Goal: Check status: Check status

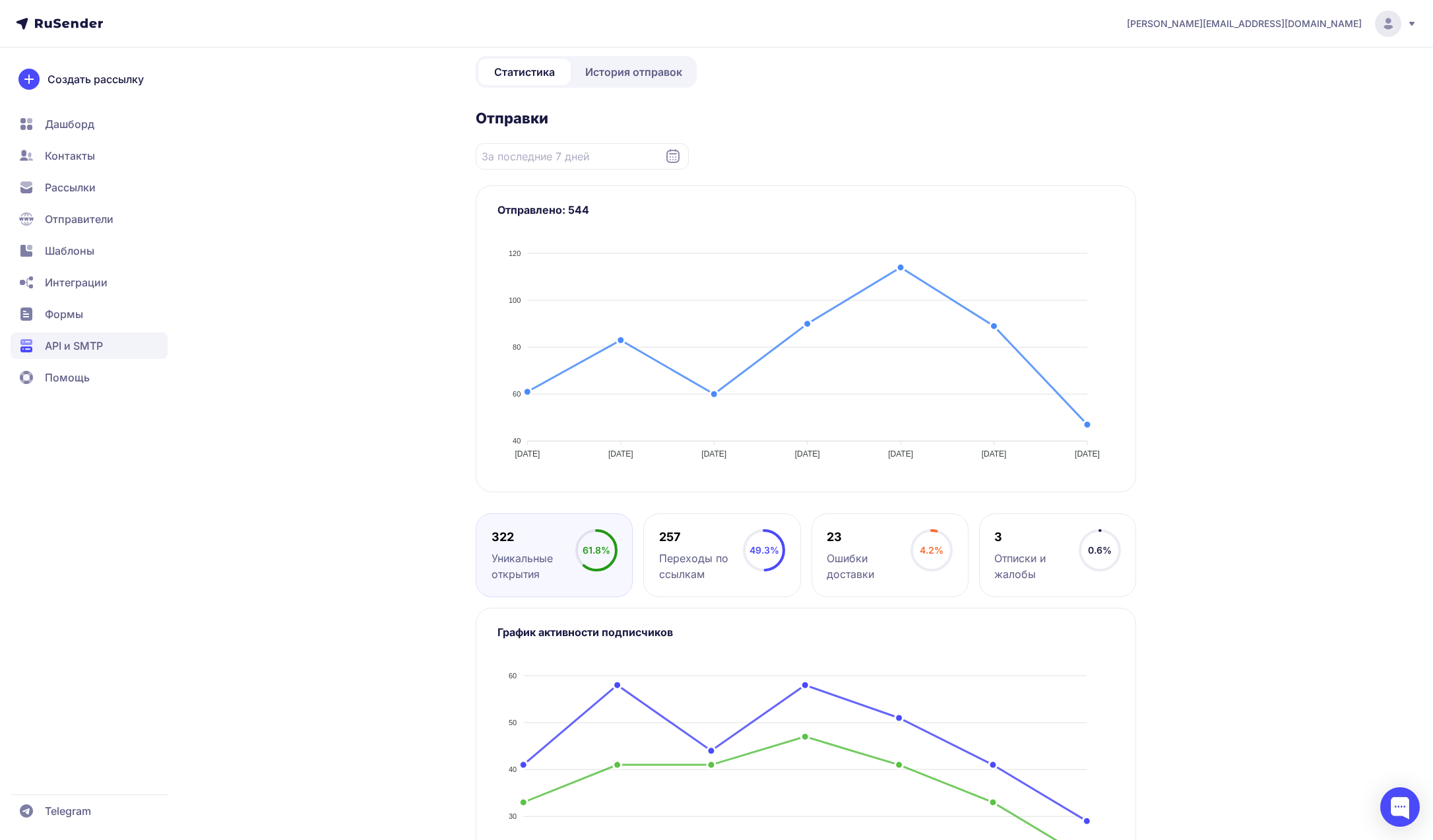
scroll to position [185, 0]
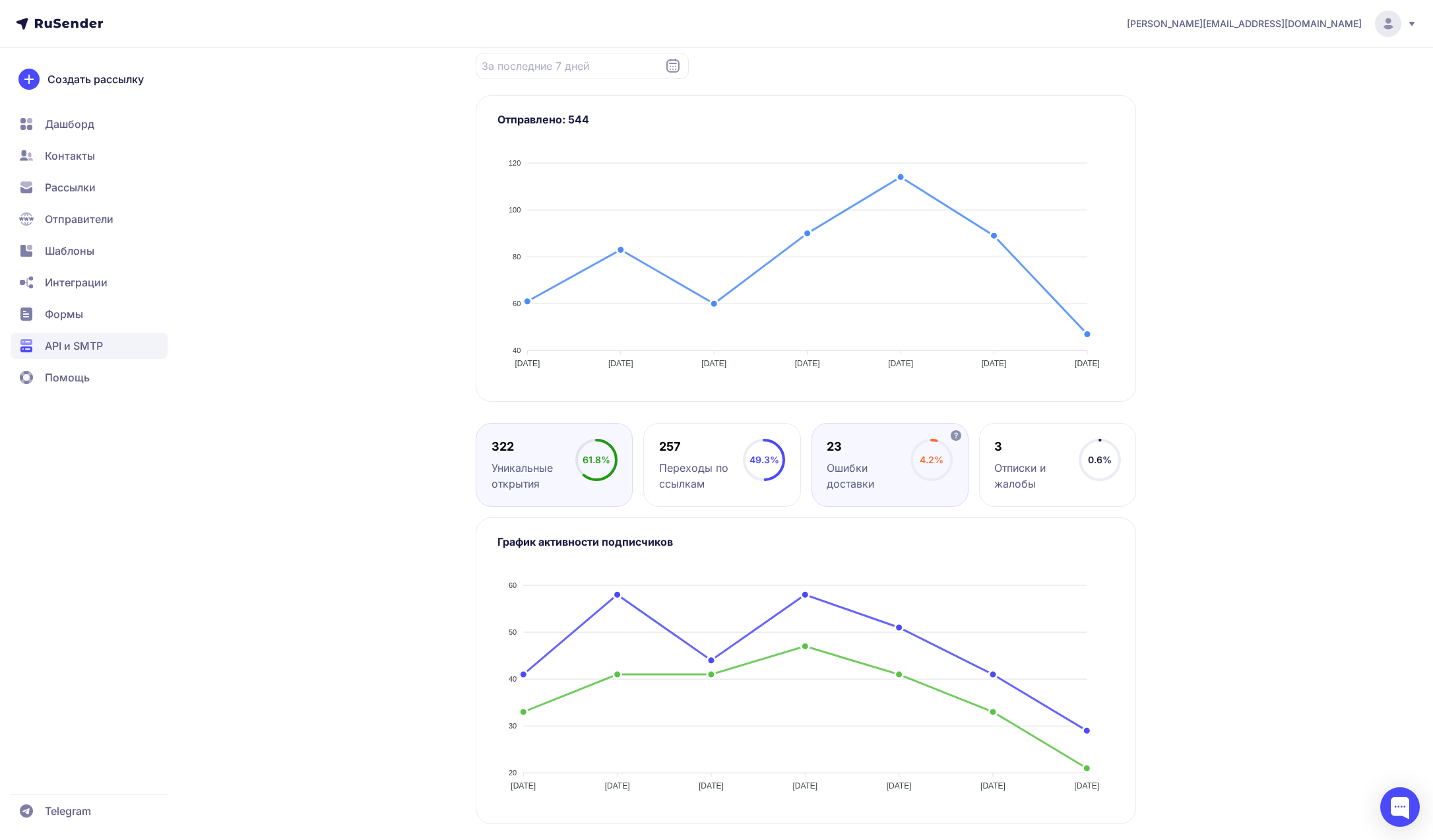
click at [888, 476] on div "Ошибки доставки" at bounding box center [868, 476] width 83 height 32
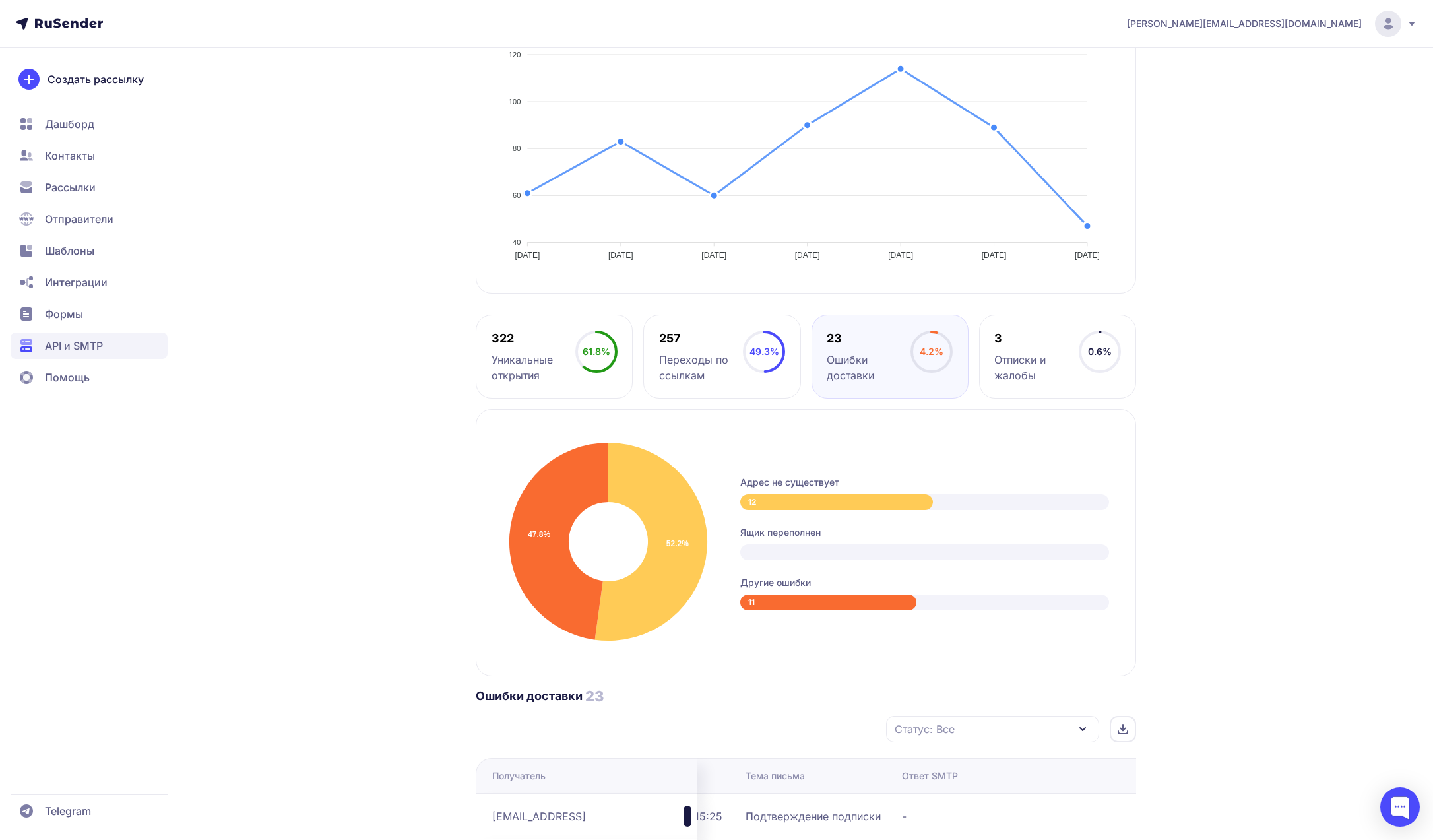
scroll to position [33, 0]
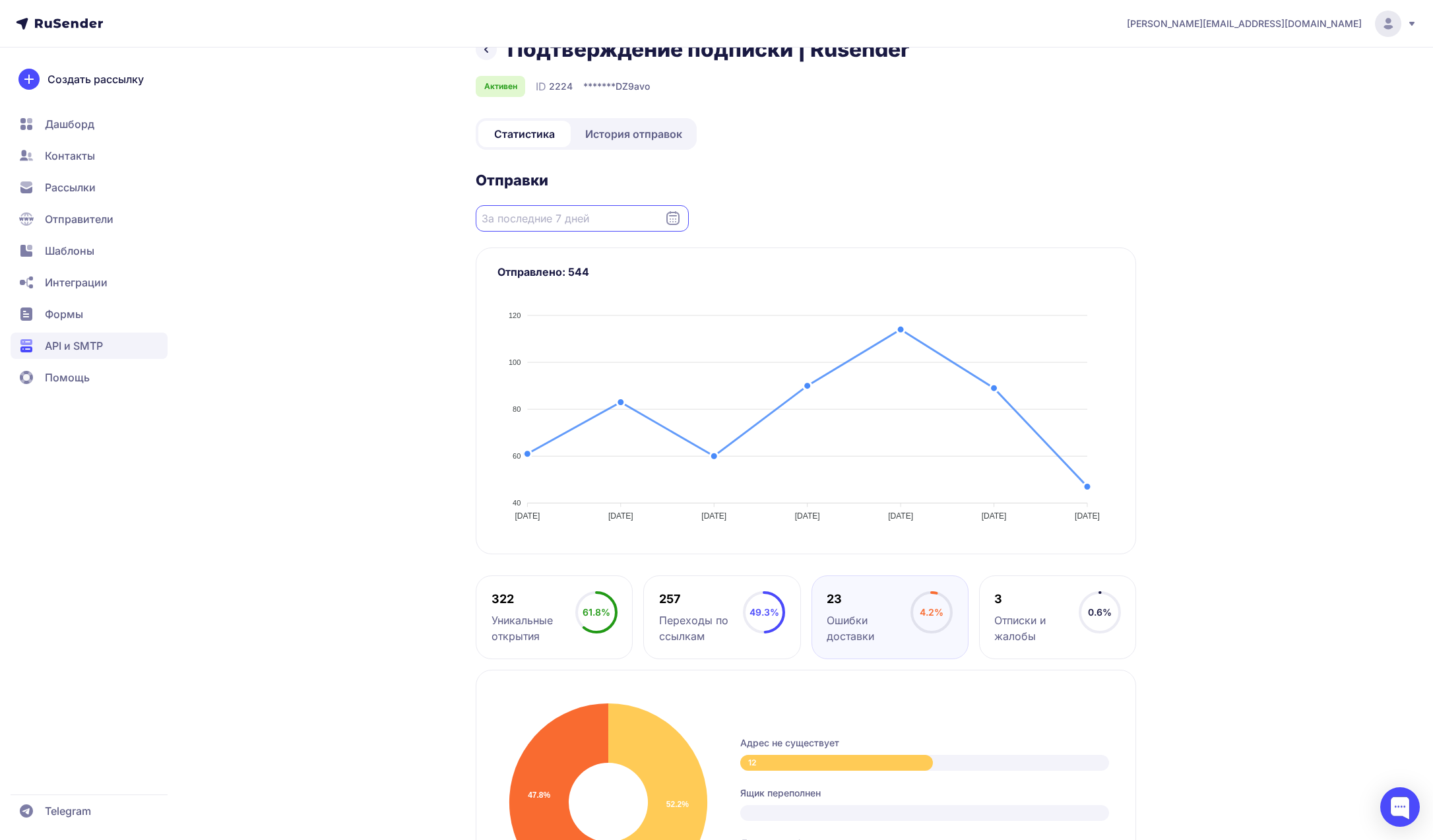
click at [587, 216] on input "Datepicker input" at bounding box center [583, 218] width 213 height 26
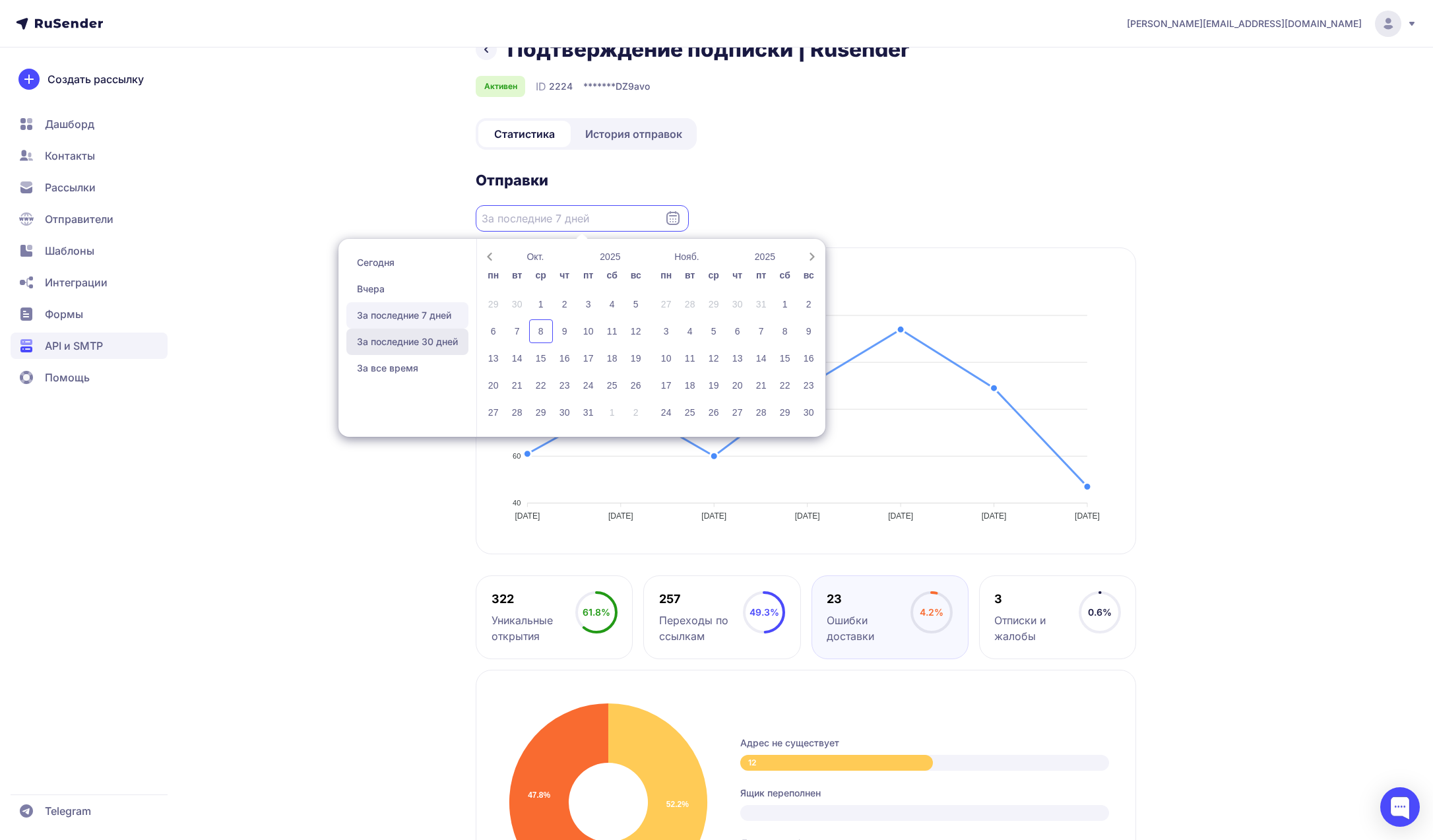
click at [389, 332] on span "За последние 30 дней" at bounding box center [407, 342] width 122 height 26
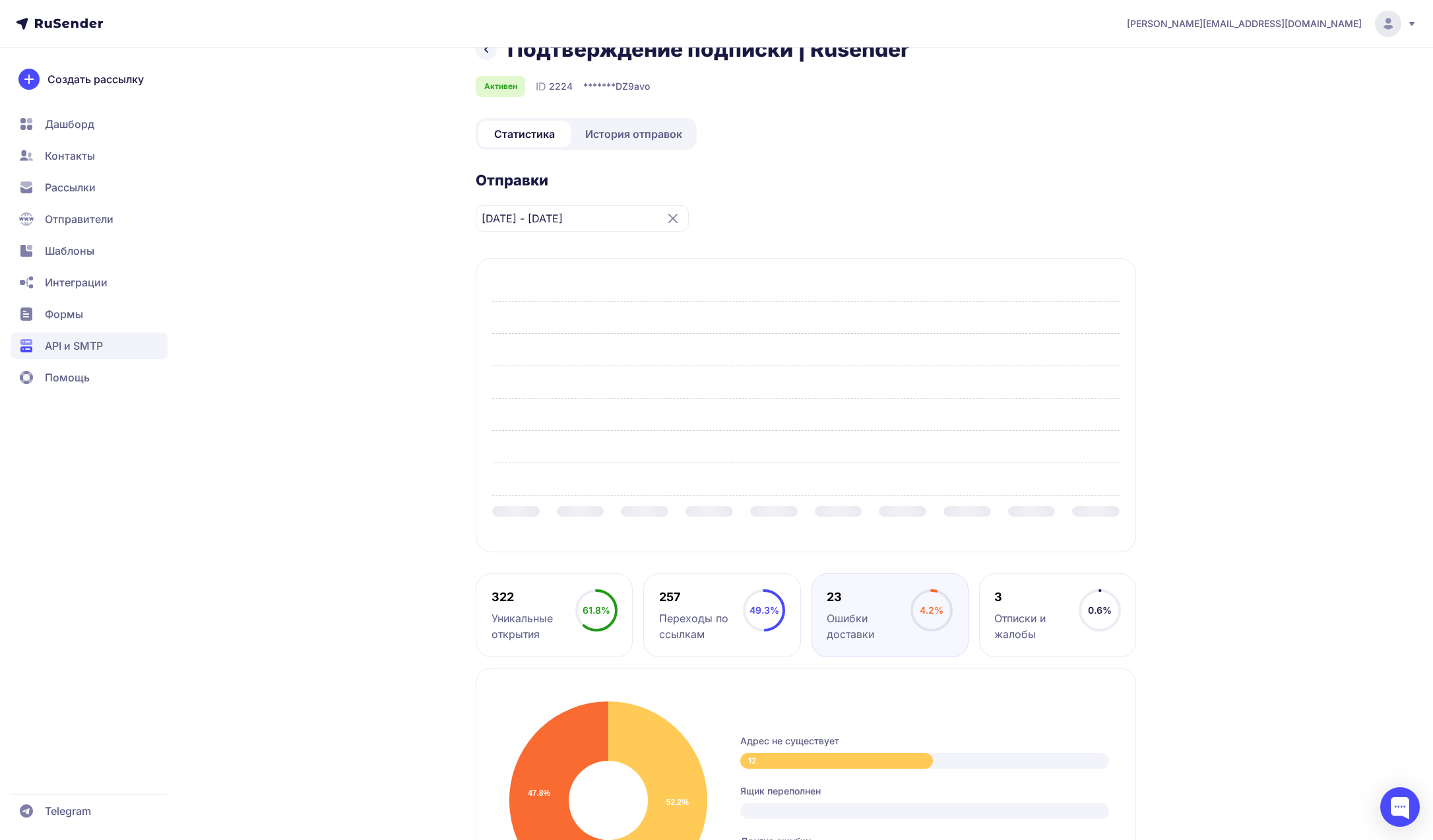
scroll to position [0, 0]
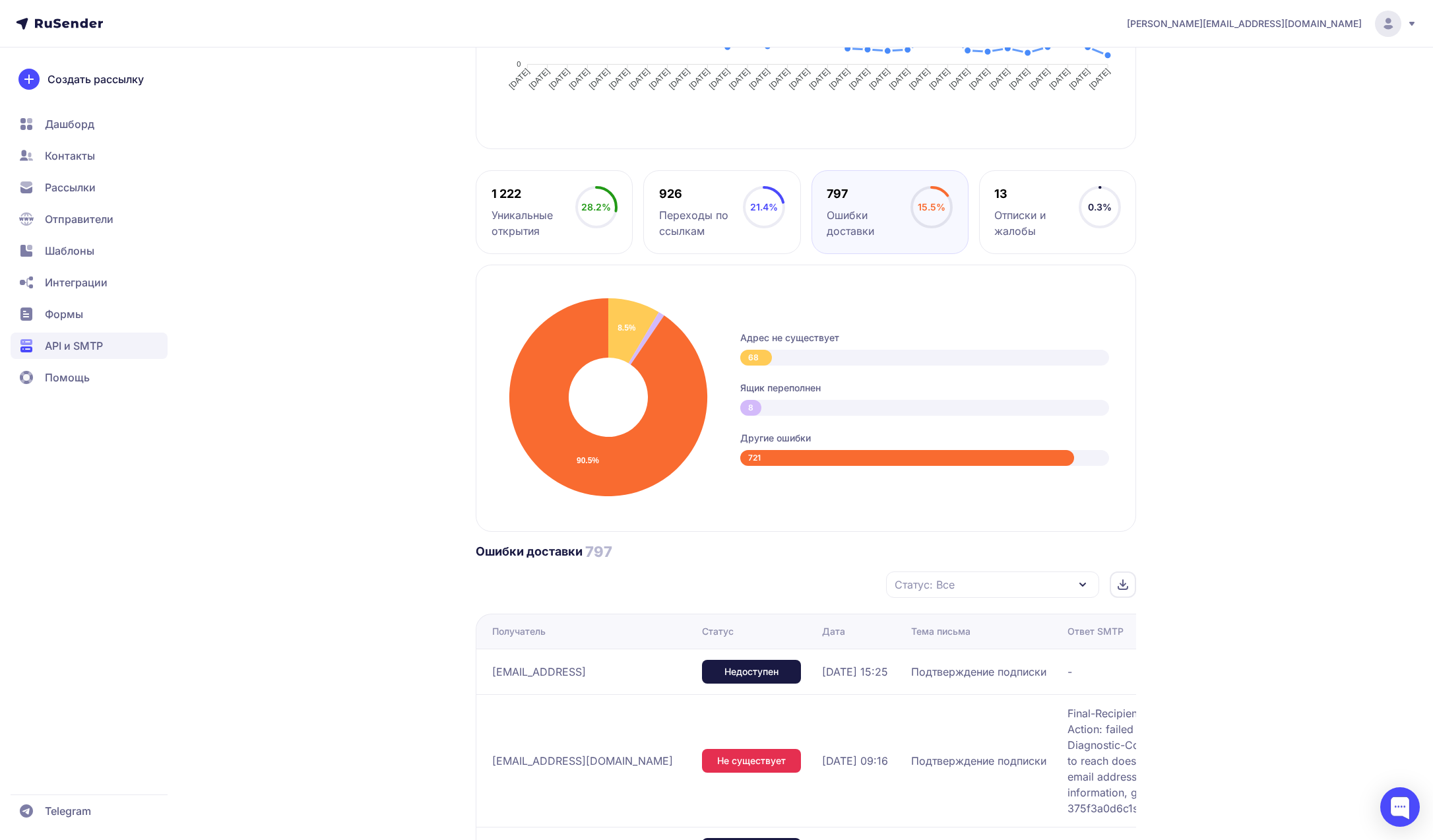
scroll to position [91, 0]
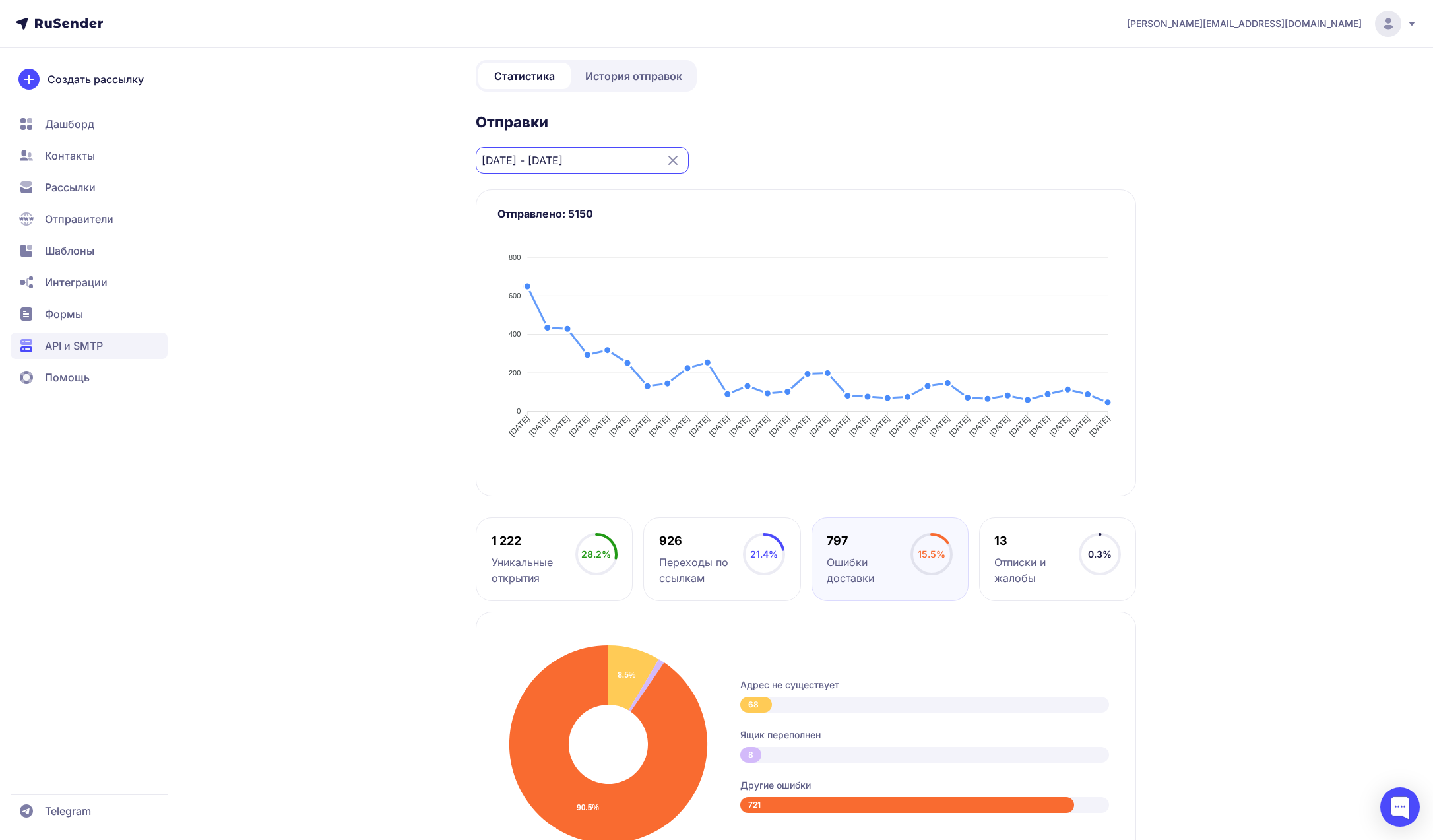
click at [570, 152] on input "[DATE] - [DATE]" at bounding box center [583, 160] width 213 height 26
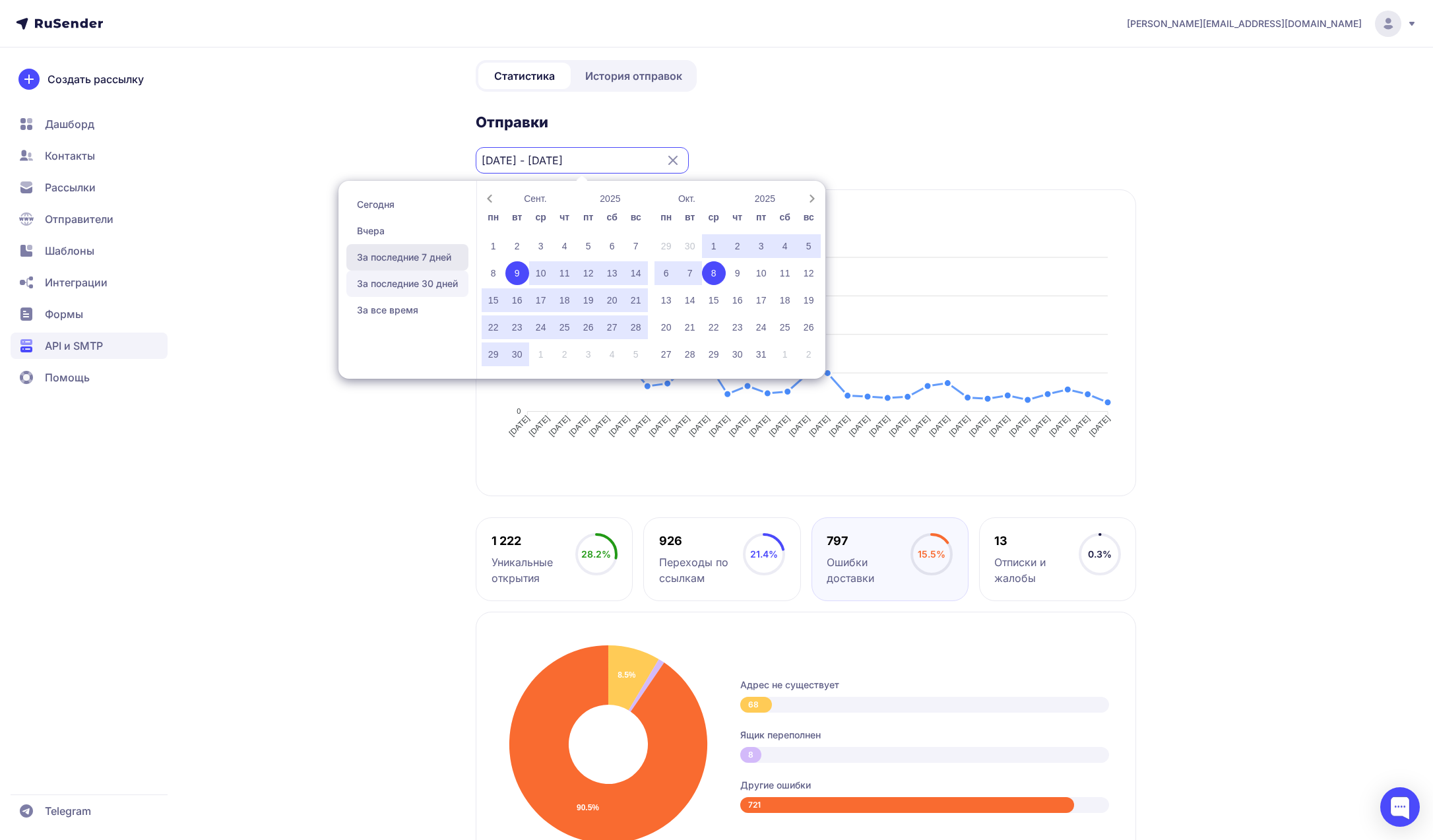
click at [415, 247] on span "За последние 7 дней" at bounding box center [407, 257] width 122 height 26
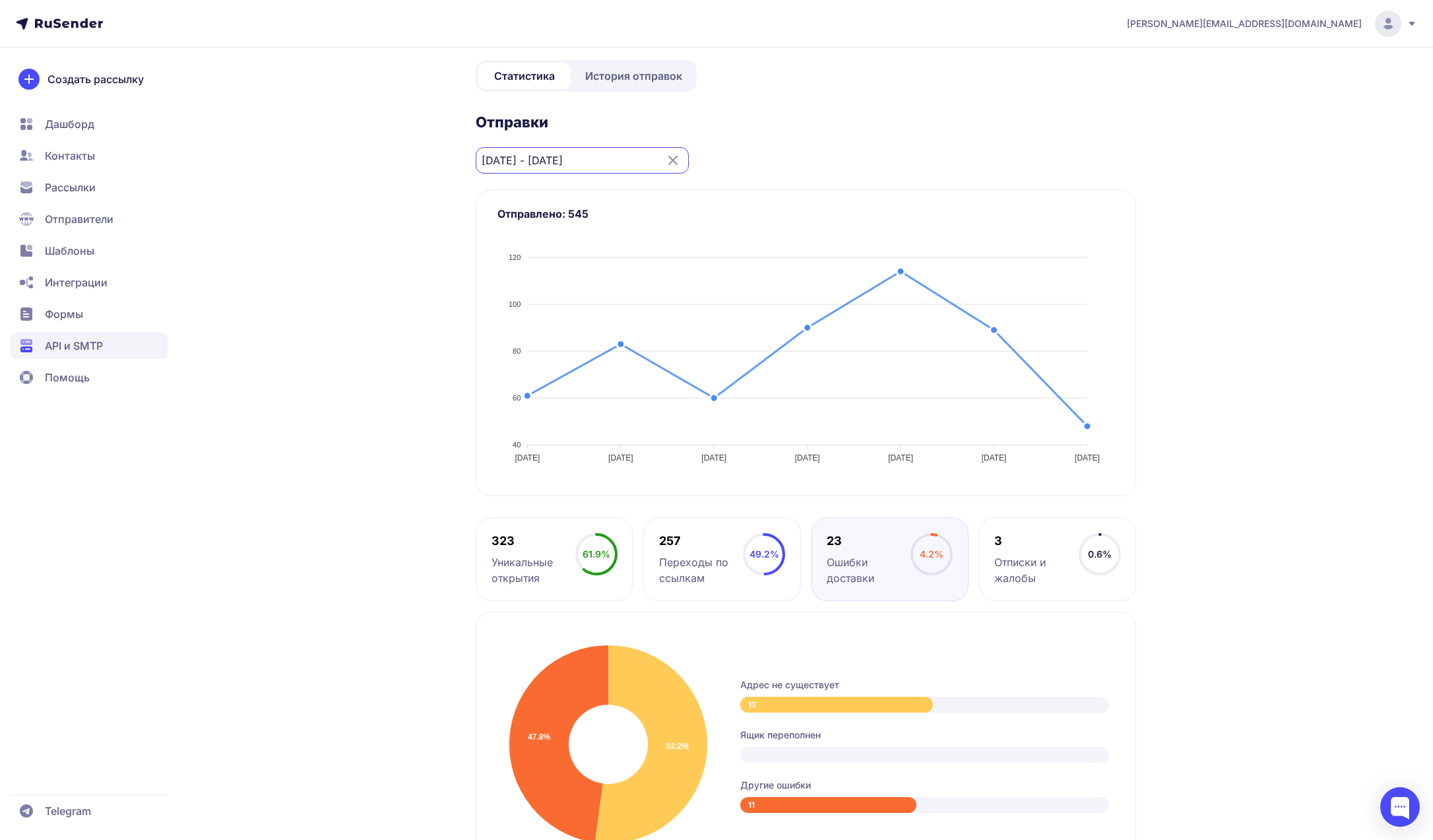
click at [566, 155] on input "[DATE] - [DATE]" at bounding box center [583, 160] width 213 height 26
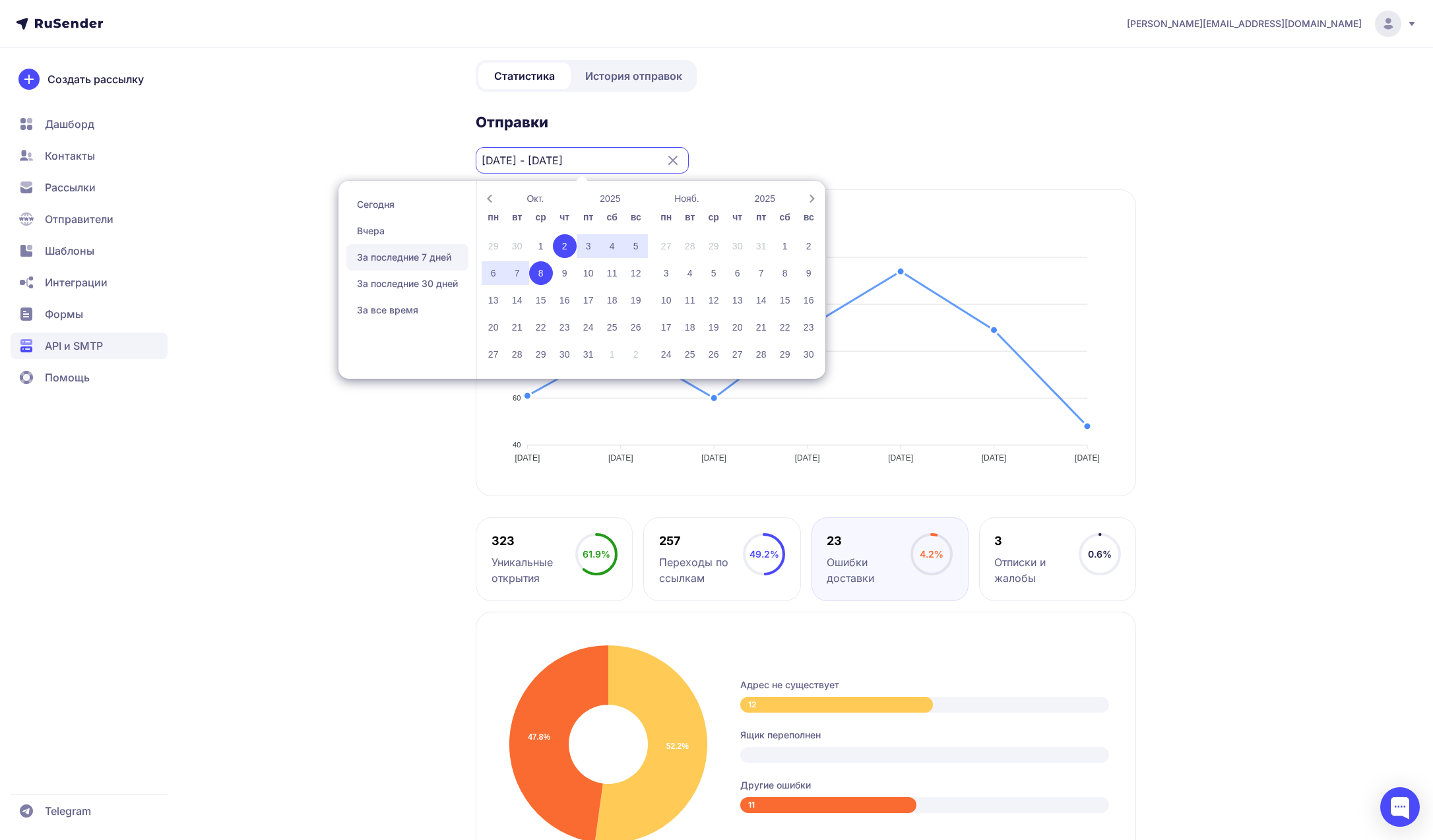
click at [498, 274] on div "6" at bounding box center [493, 273] width 24 height 24
click at [538, 270] on div "8" at bounding box center [541, 273] width 24 height 24
type input "[DATE] - [DATE]"
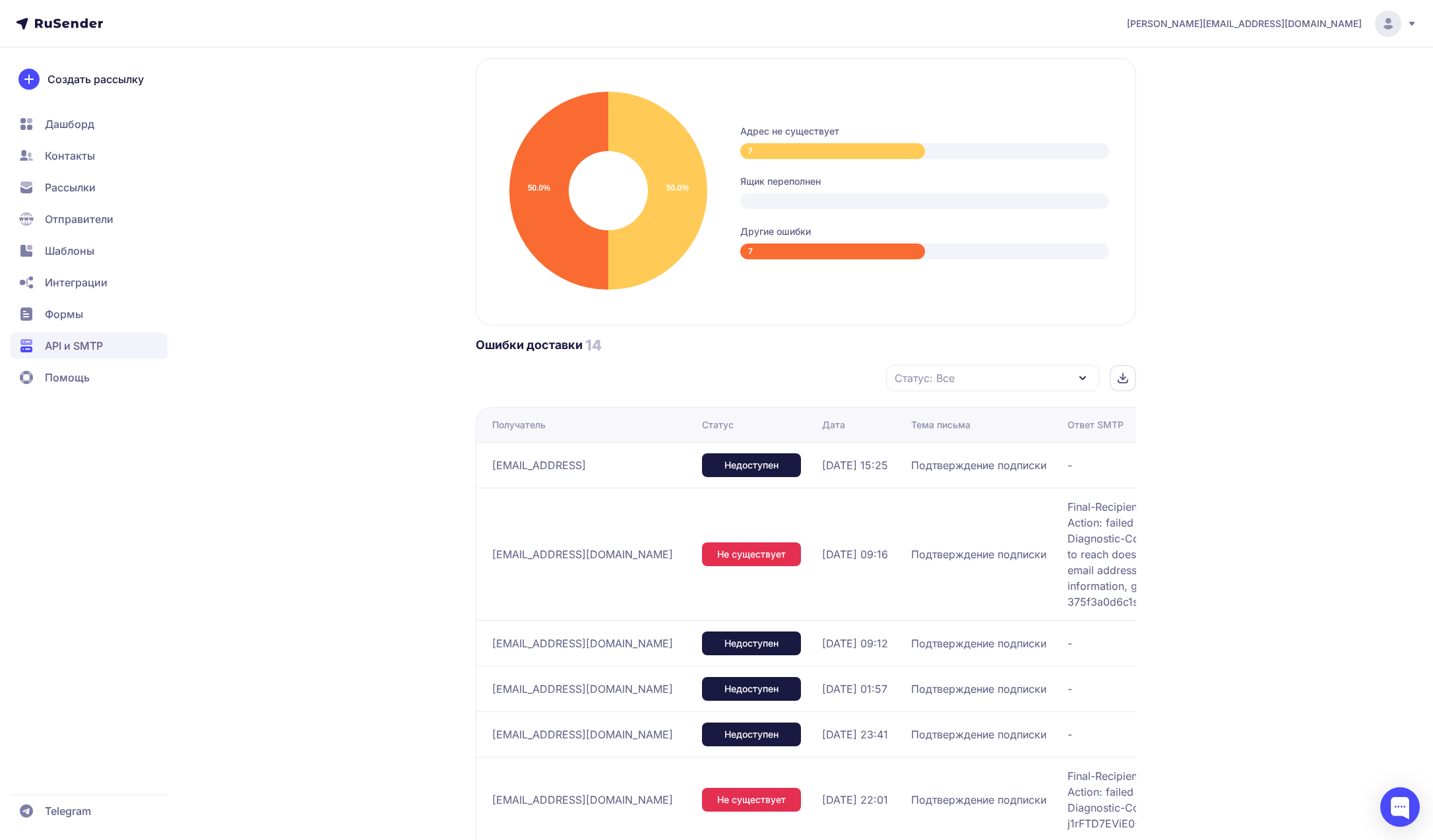
scroll to position [463, 0]
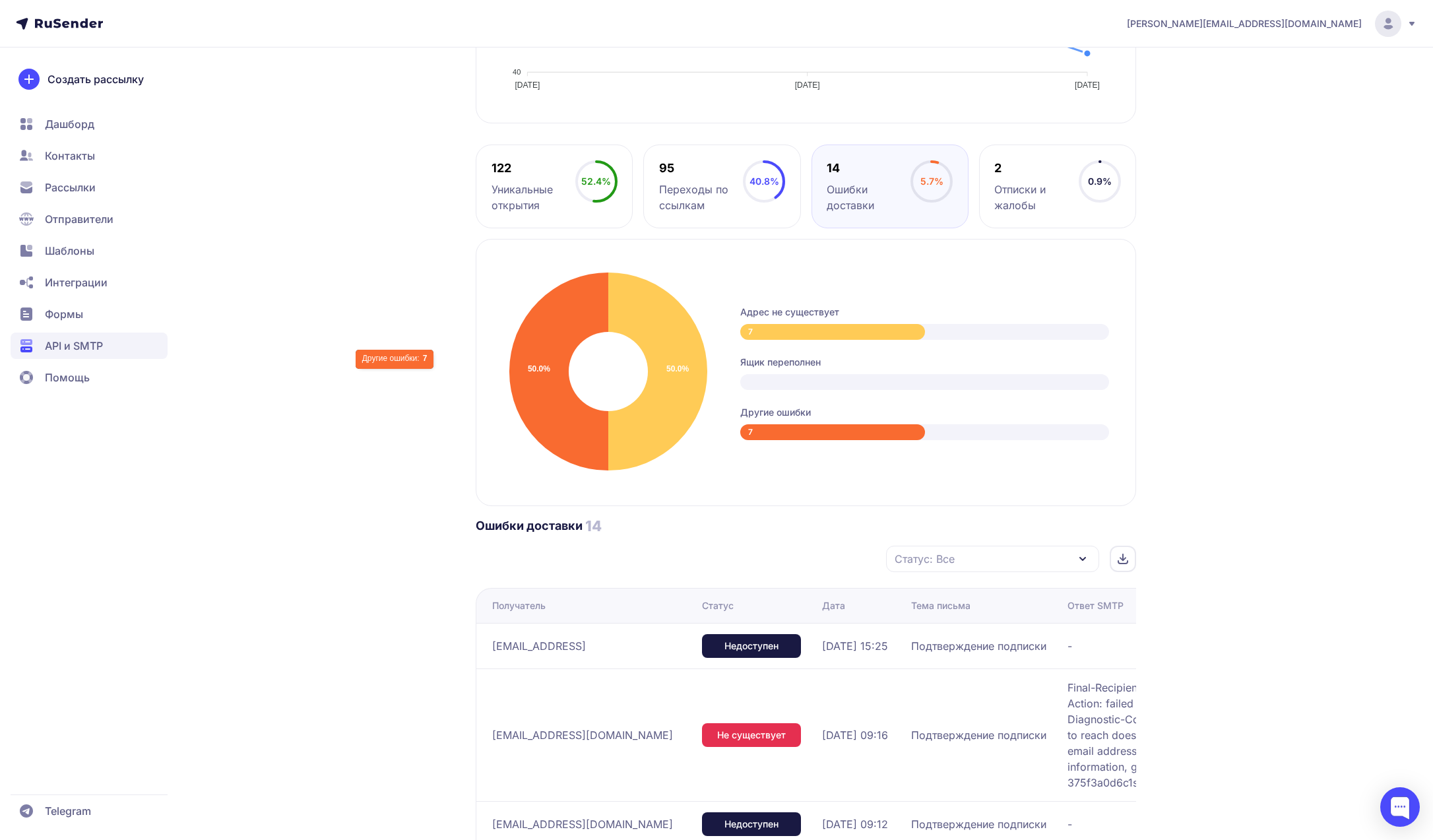
click at [397, 375] on div "Подтверждение подписки | Rusender Активен ID 2224 ******* DZ9avo Статистика Ист…" at bounding box center [716, 493] width 950 height 1775
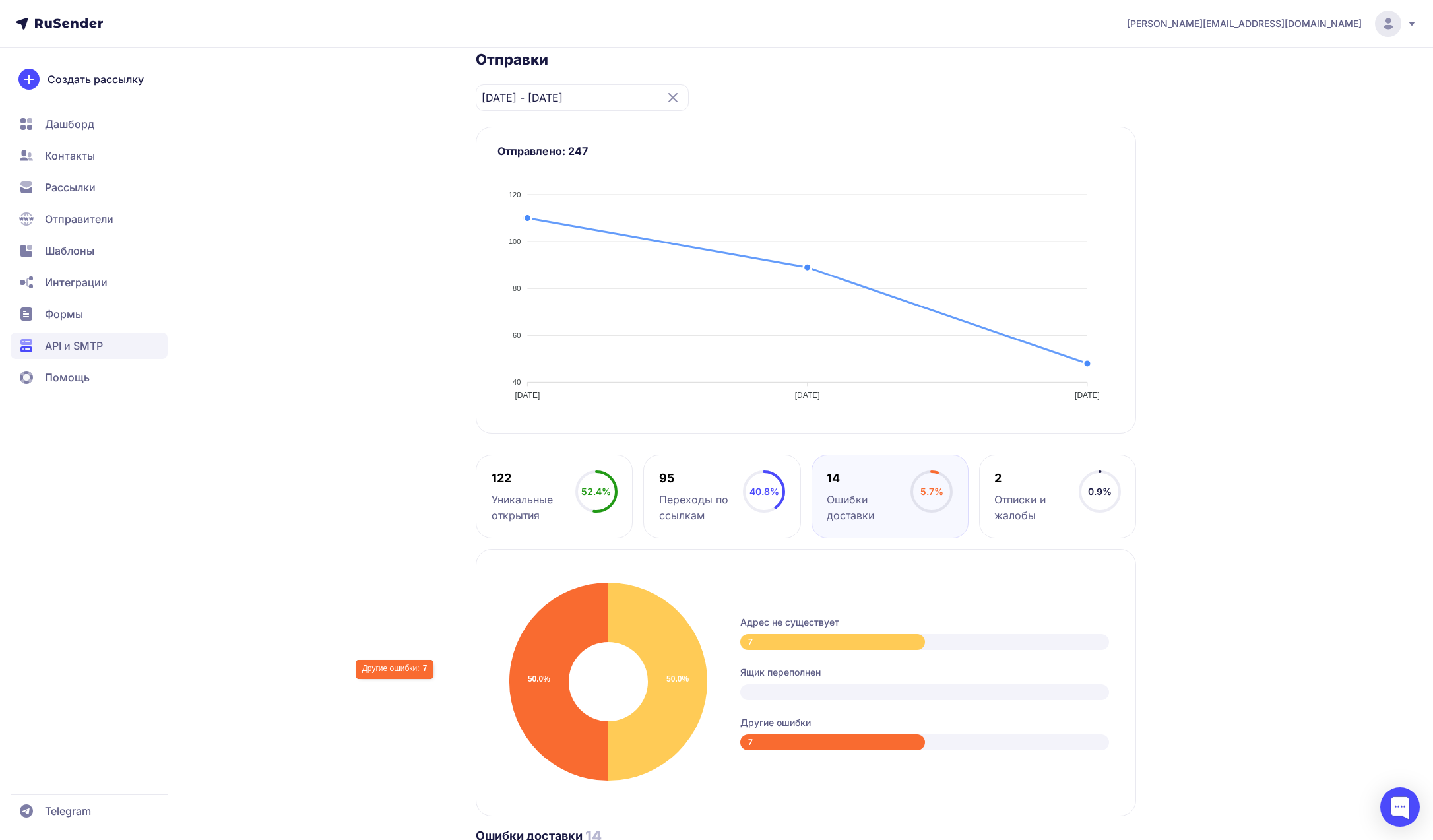
scroll to position [0, 0]
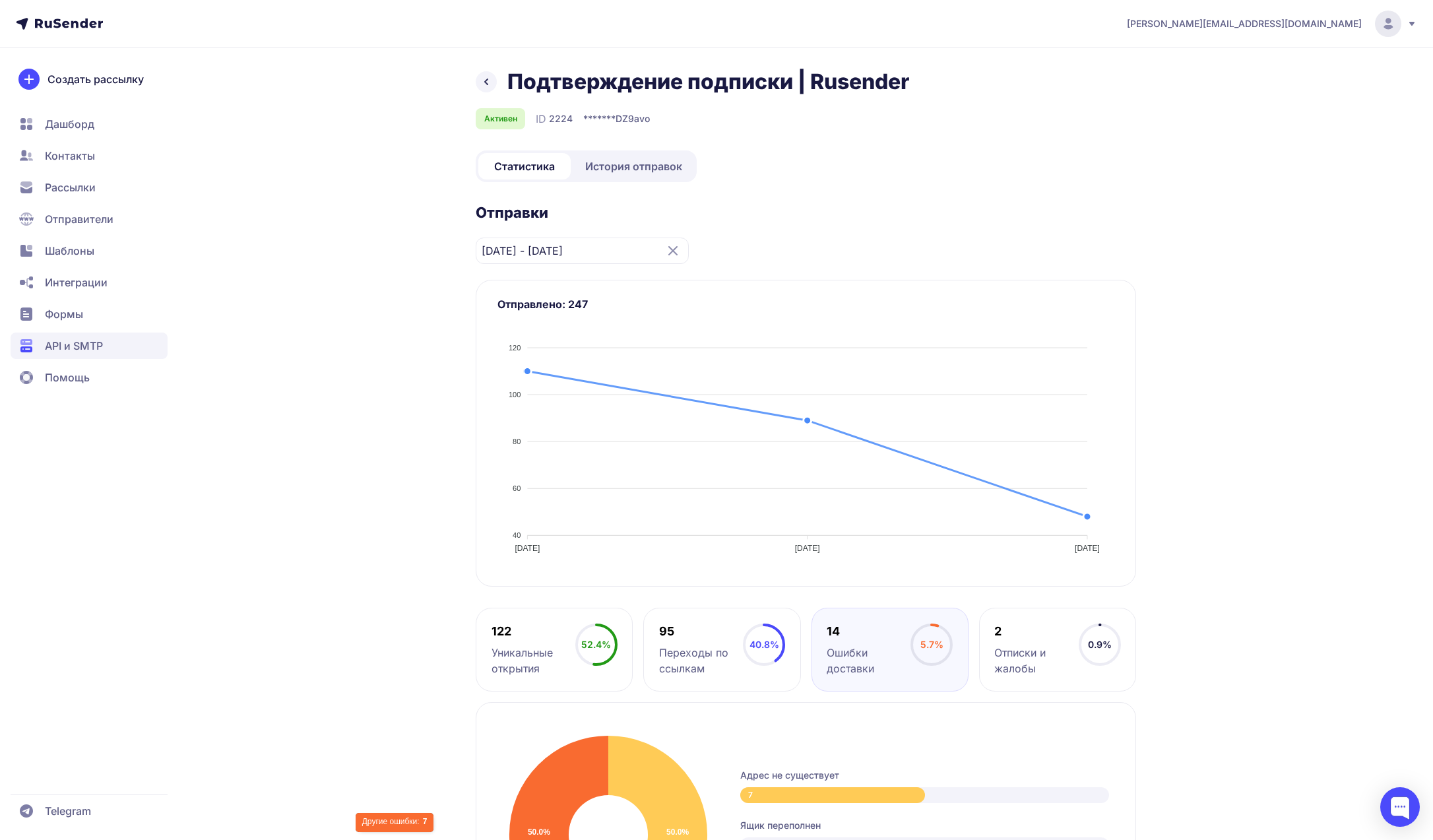
click at [491, 84] on icon at bounding box center [486, 82] width 16 height 16
